Goal: Task Accomplishment & Management: Use online tool/utility

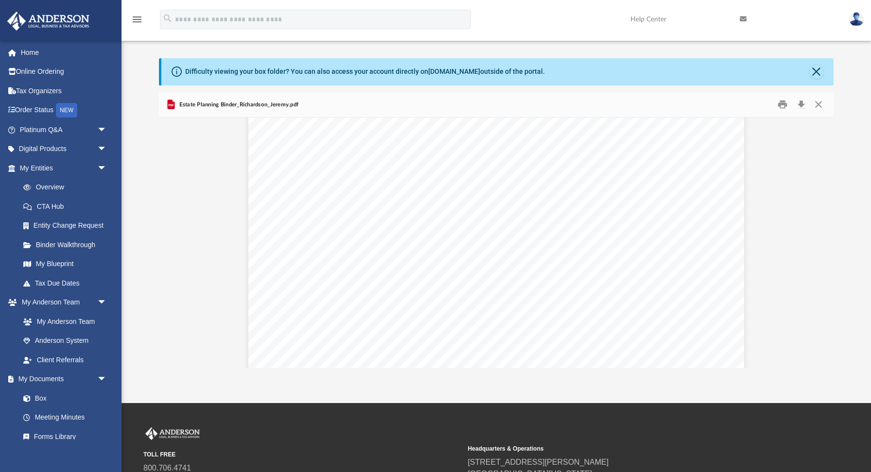
scroll to position [8111, 0]
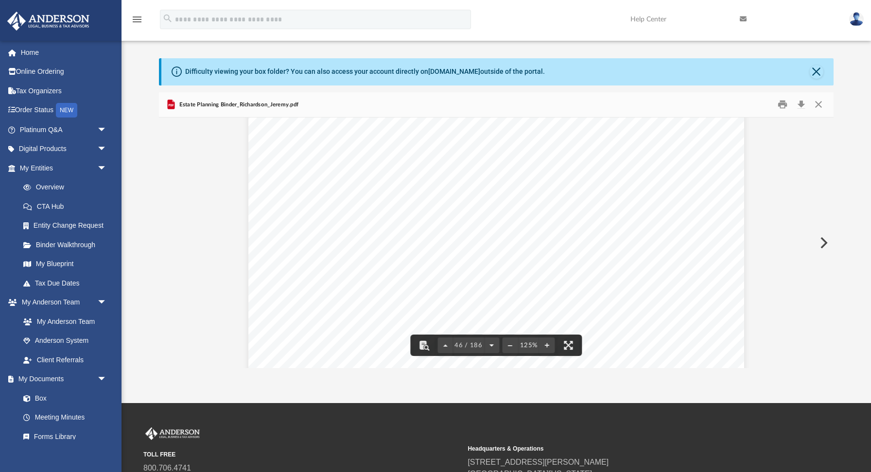
click at [495, 346] on button "File preview" at bounding box center [492, 345] width 16 height 21
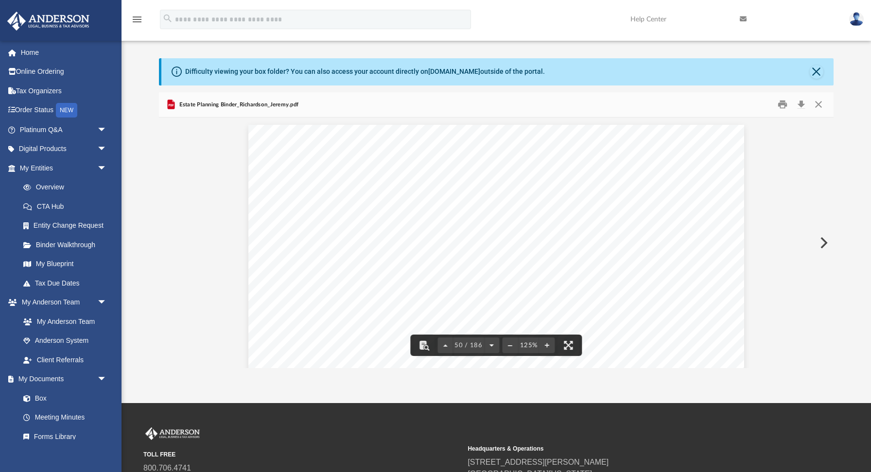
click at [495, 346] on button "File preview" at bounding box center [492, 345] width 16 height 21
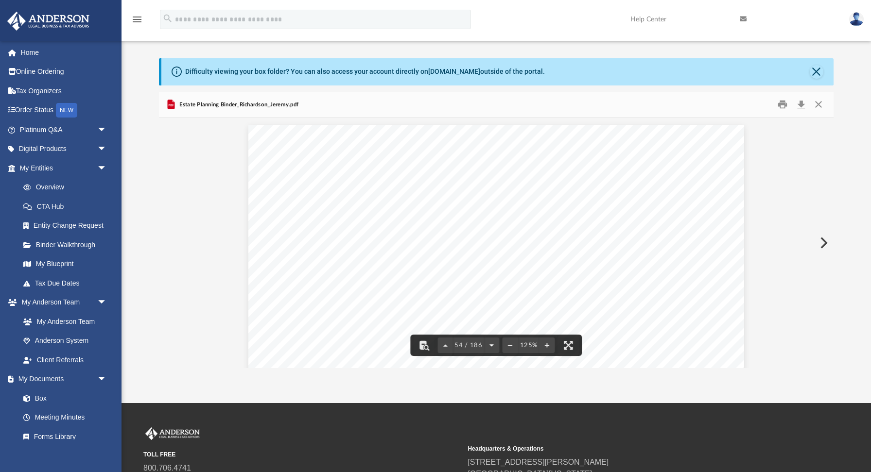
click at [495, 346] on button "File preview" at bounding box center [492, 345] width 16 height 21
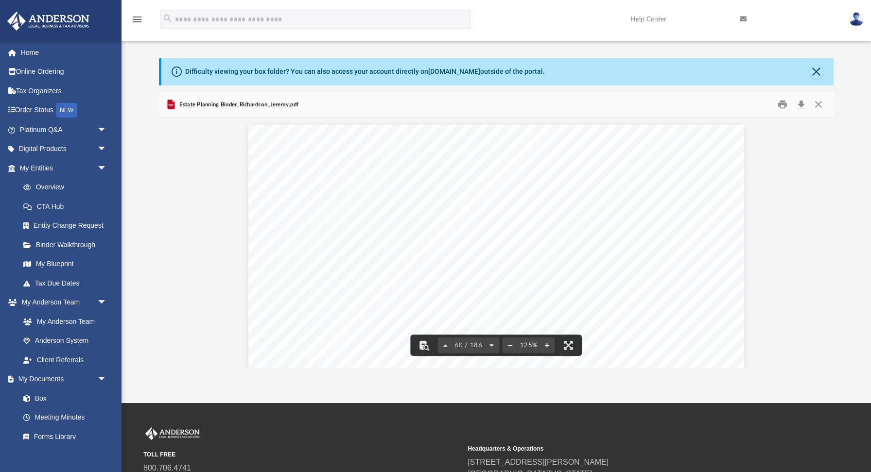
click at [495, 346] on button "File preview" at bounding box center [492, 345] width 16 height 21
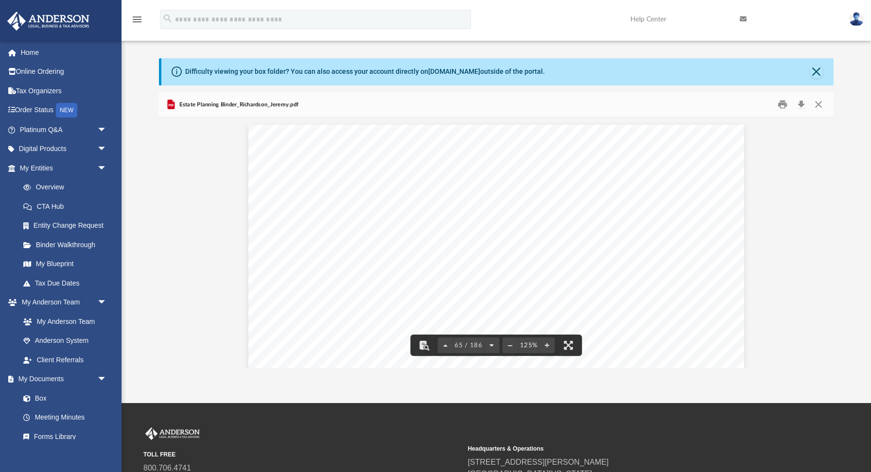
click at [495, 346] on button "File preview" at bounding box center [492, 345] width 16 height 21
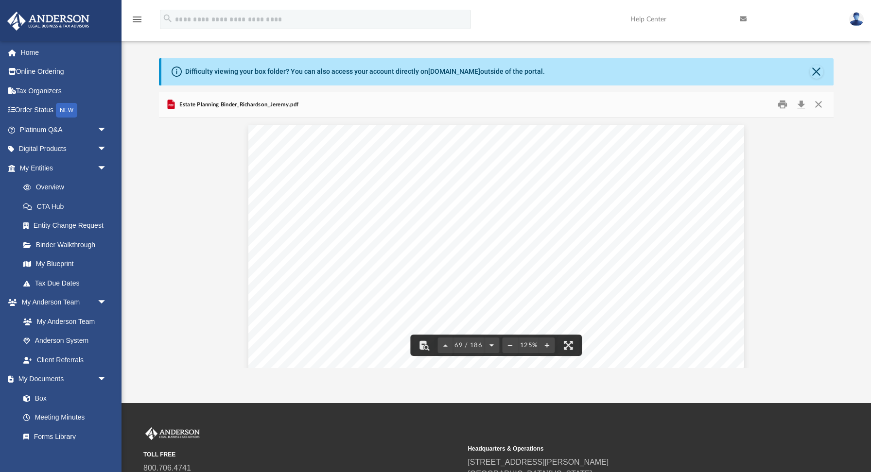
click at [495, 346] on button "File preview" at bounding box center [492, 345] width 16 height 21
click at [428, 346] on button "File preview" at bounding box center [423, 345] width 21 height 21
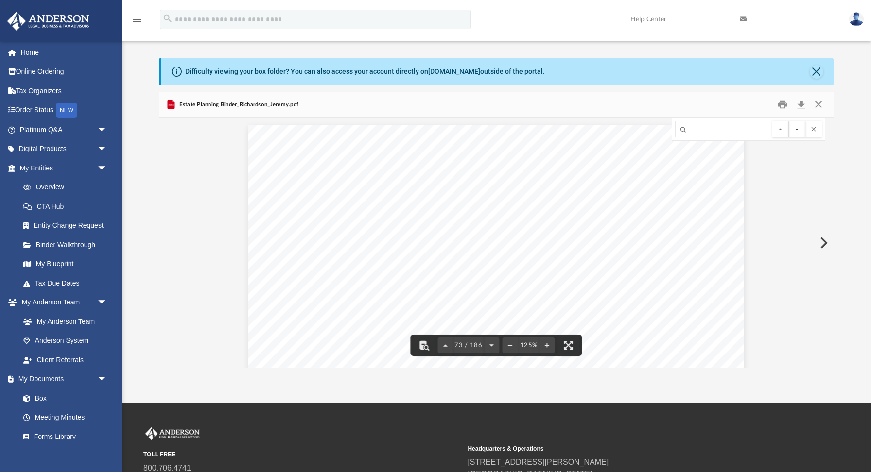
click at [799, 133] on button "File preview" at bounding box center [797, 129] width 17 height 17
click at [784, 128] on button "File preview" at bounding box center [780, 129] width 17 height 17
click at [815, 128] on button "File preview" at bounding box center [813, 129] width 17 height 17
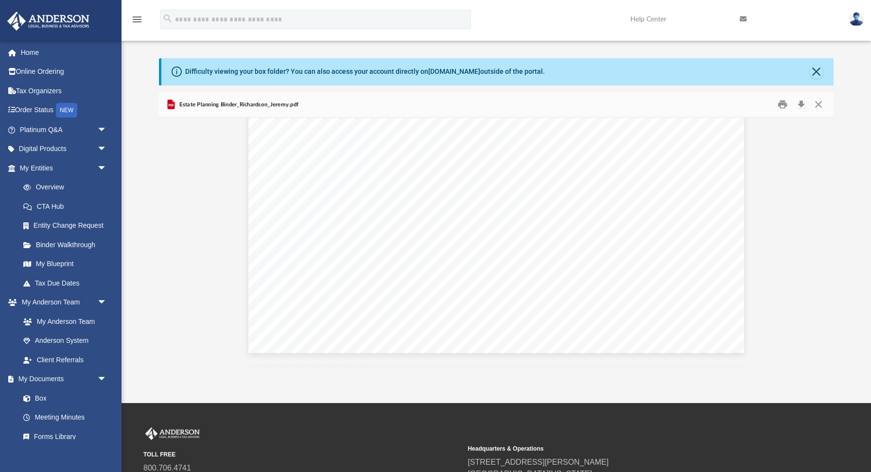
scroll to position [8221, 0]
